Goal: Ask a question: Seek information or help from site administrators or community

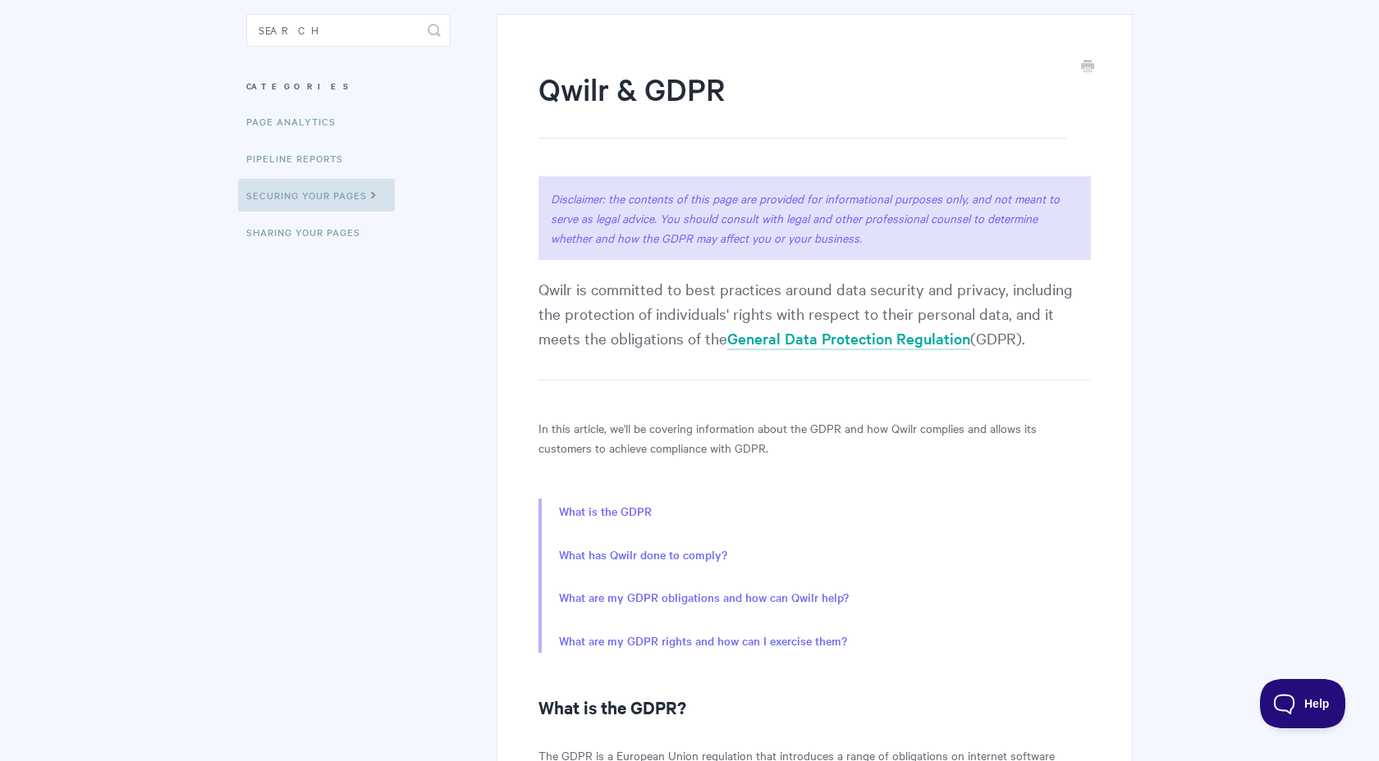
scroll to position [151, 0]
click at [800, 337] on link "General Data Protection Regulation" at bounding box center [848, 338] width 243 height 22
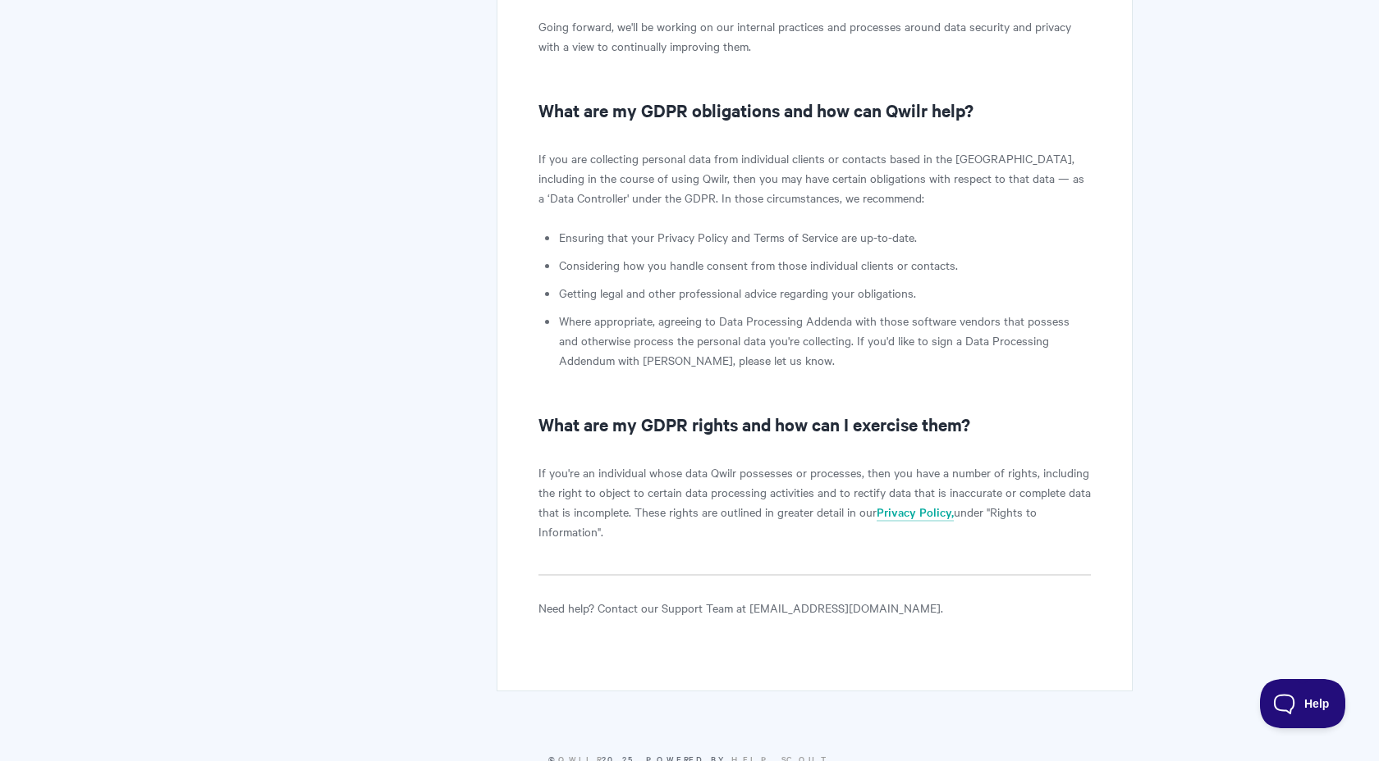
scroll to position [1641, 0]
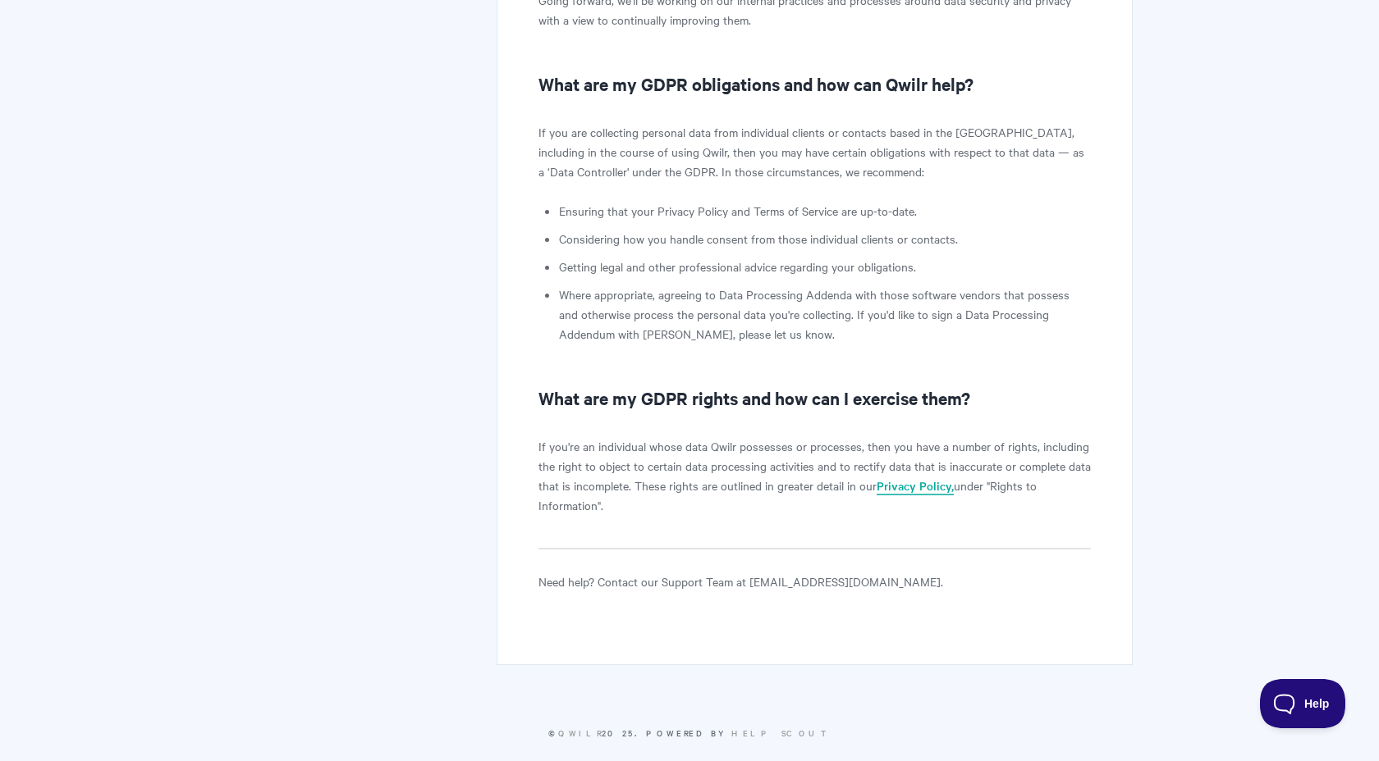
click at [913, 478] on link "Privacy Policy," at bounding box center [914, 487] width 77 height 18
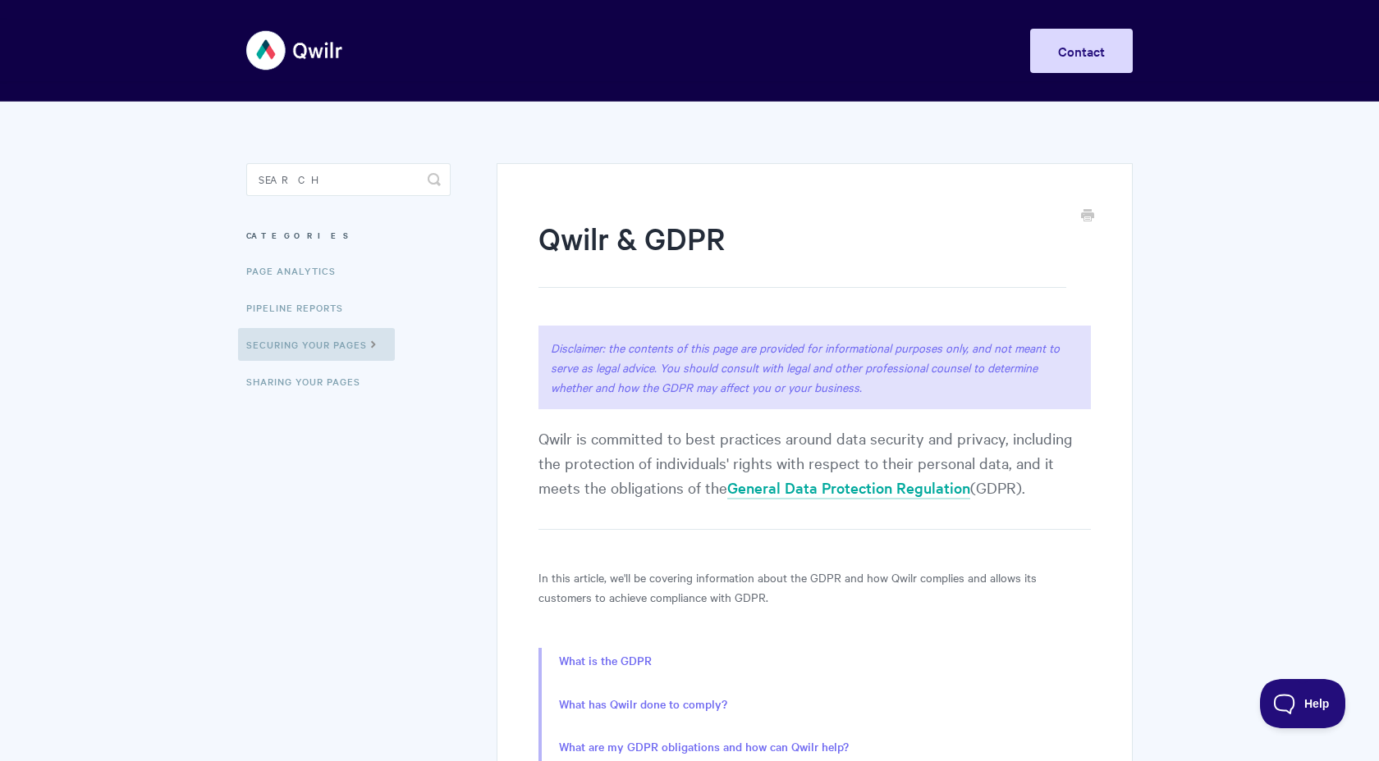
scroll to position [50, 0]
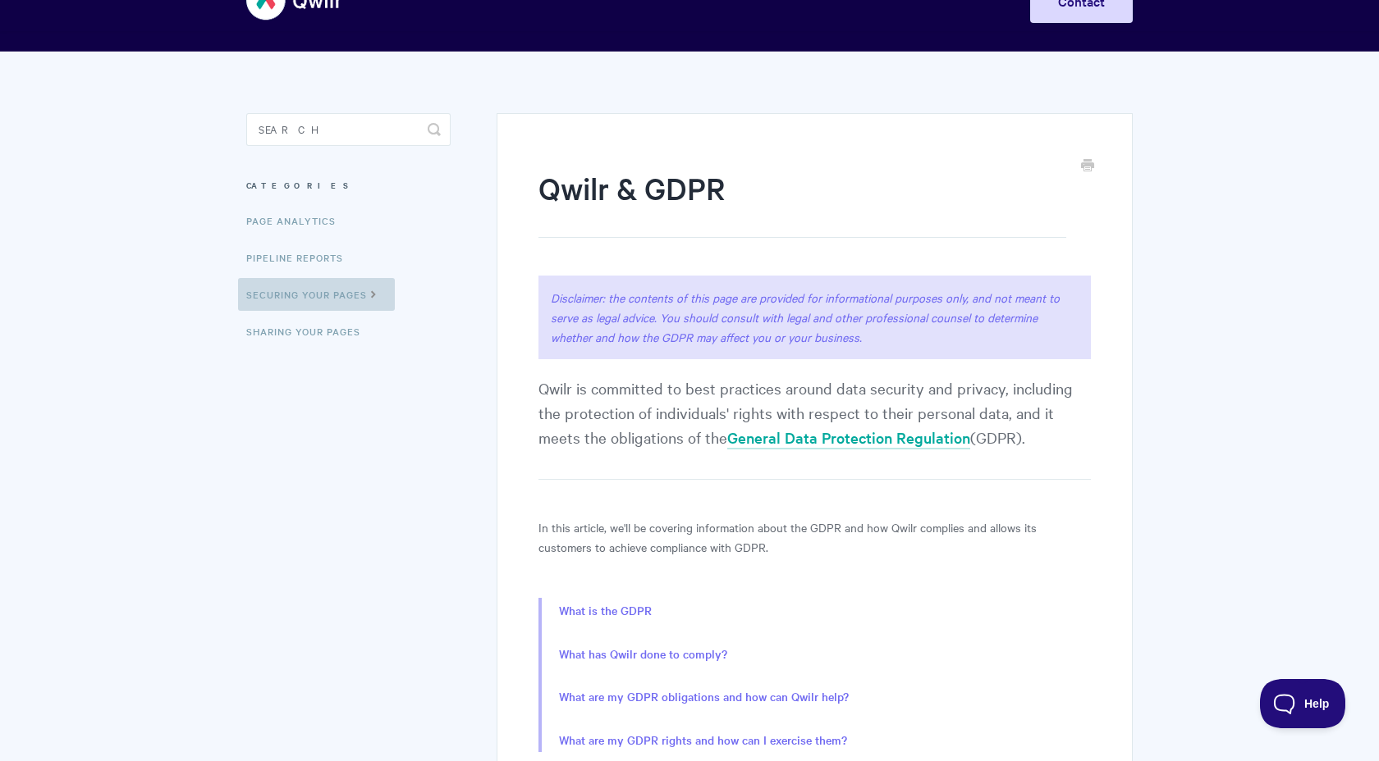
click at [350, 298] on link "Securing Your Pages" at bounding box center [316, 294] width 157 height 33
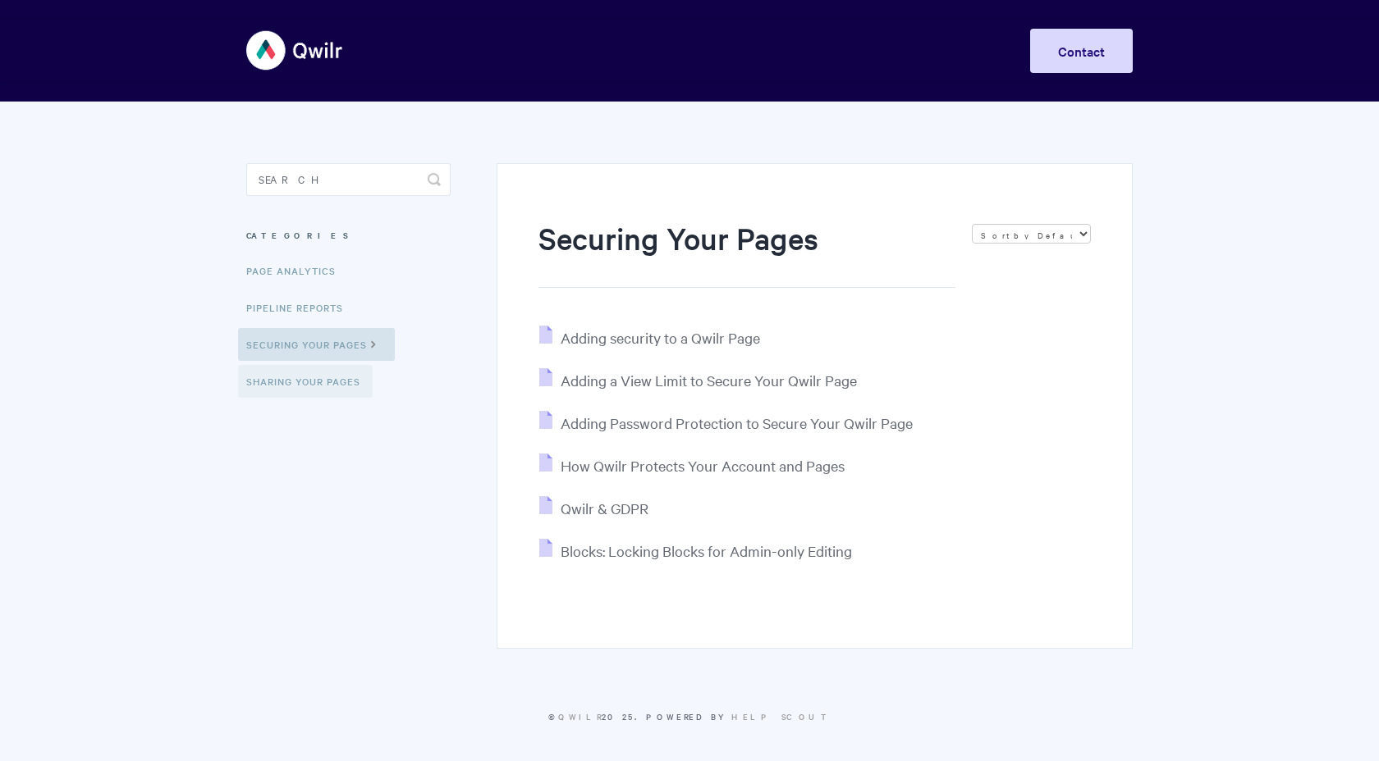
click at [305, 382] on link "Sharing Your Pages" at bounding box center [305, 381] width 135 height 33
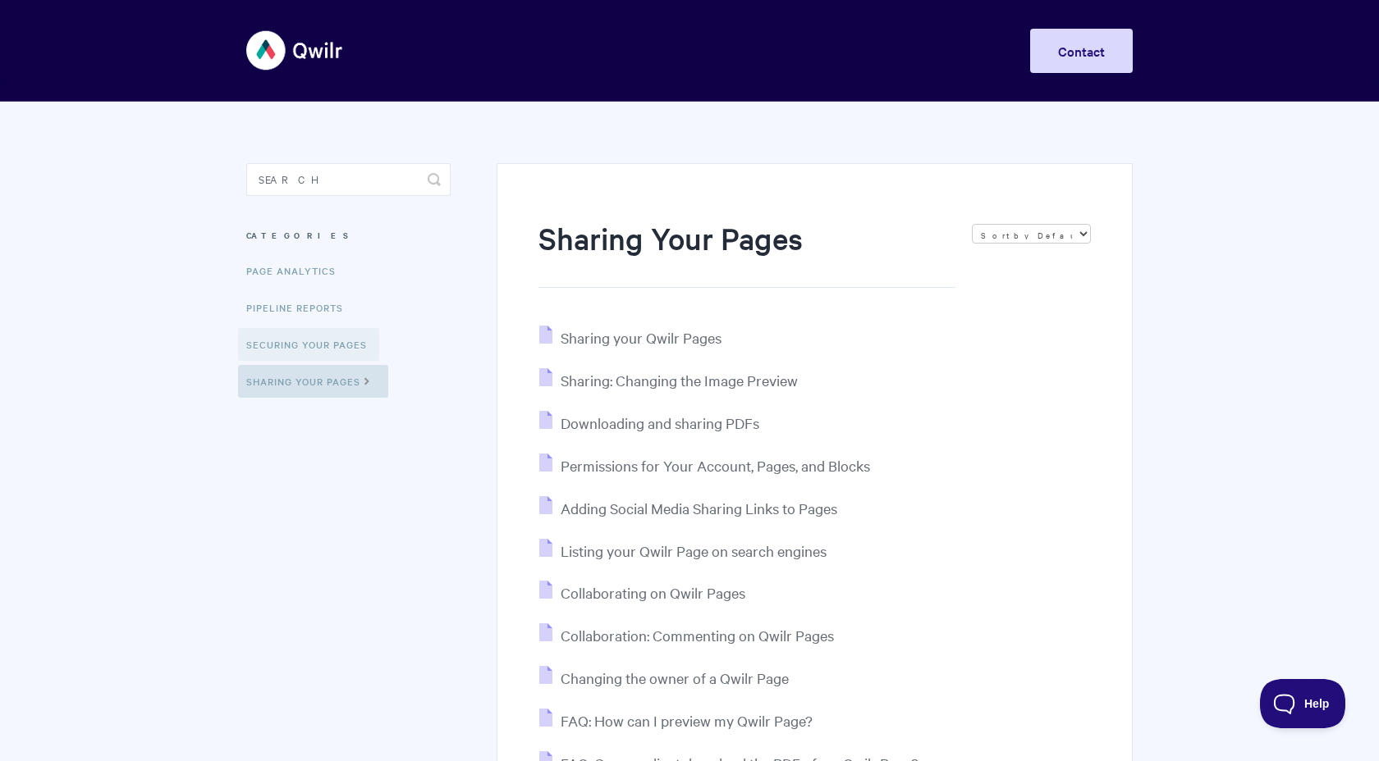
click at [319, 343] on link "Securing Your Pages" at bounding box center [308, 344] width 141 height 33
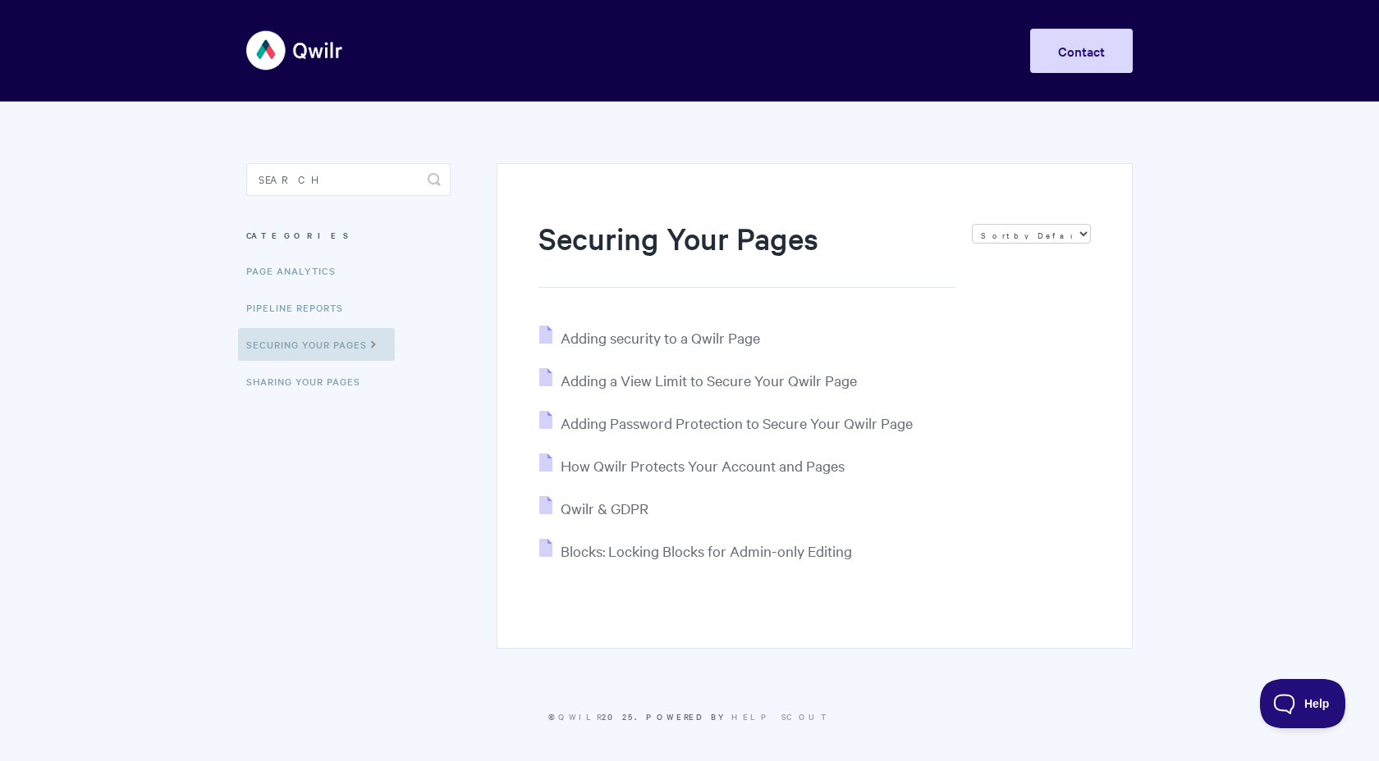
scroll to position [4, 0]
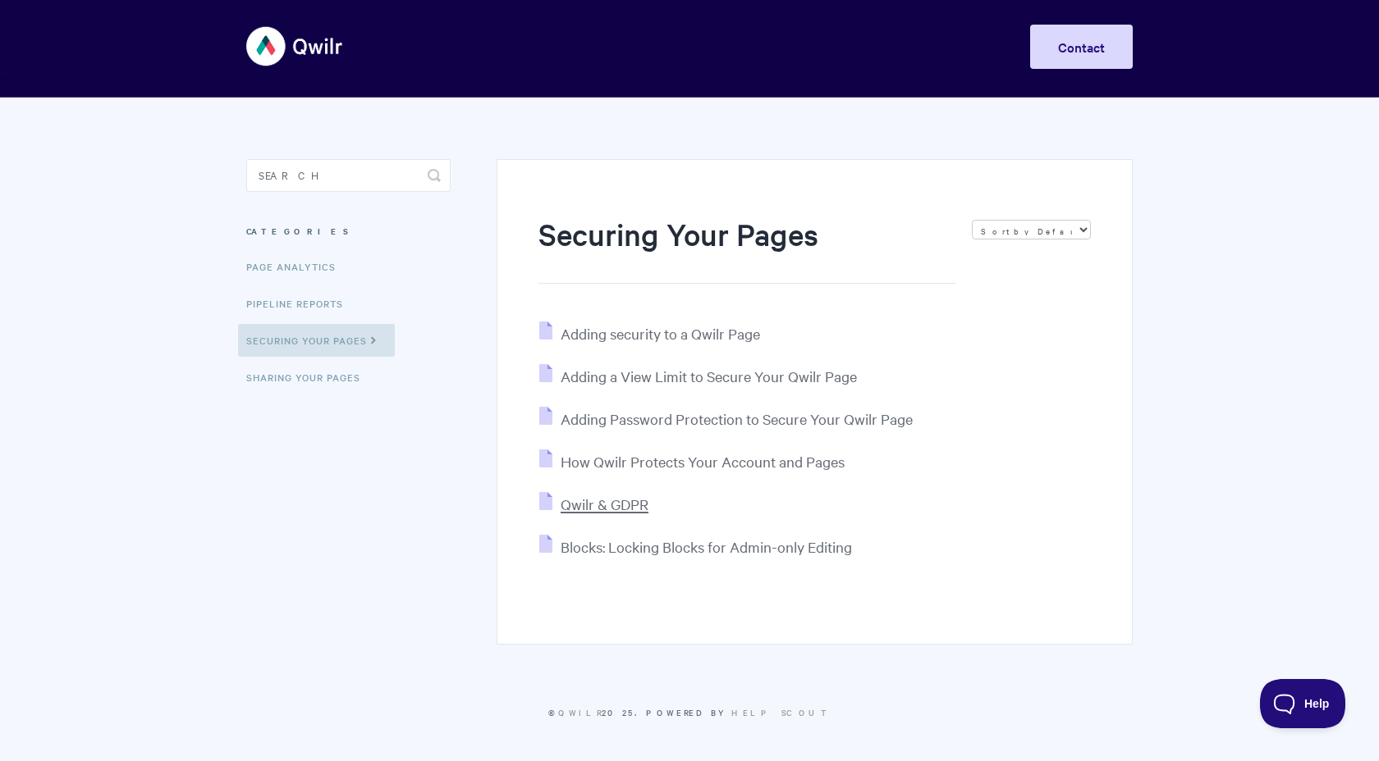
click at [607, 505] on span "Qwilr & GDPR" at bounding box center [604, 504] width 88 height 19
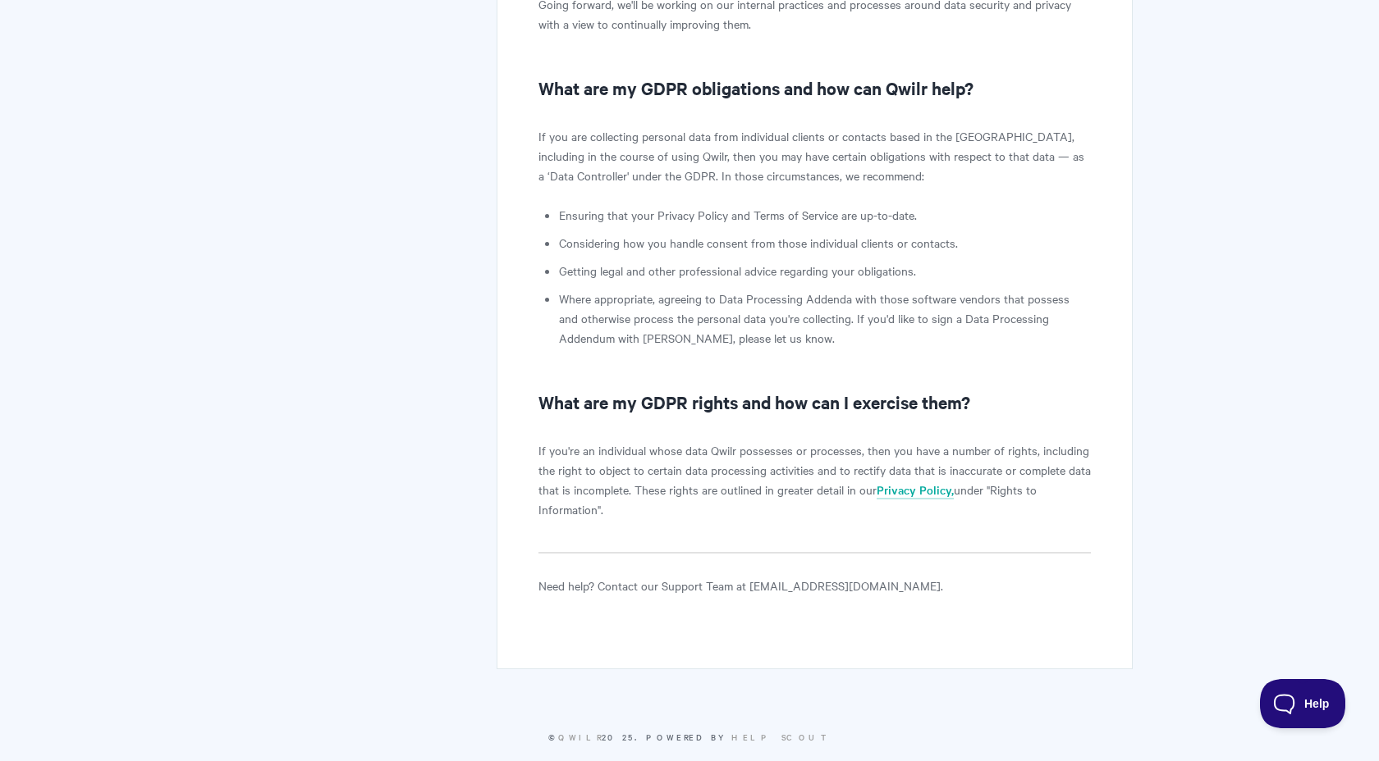
scroll to position [1641, 0]
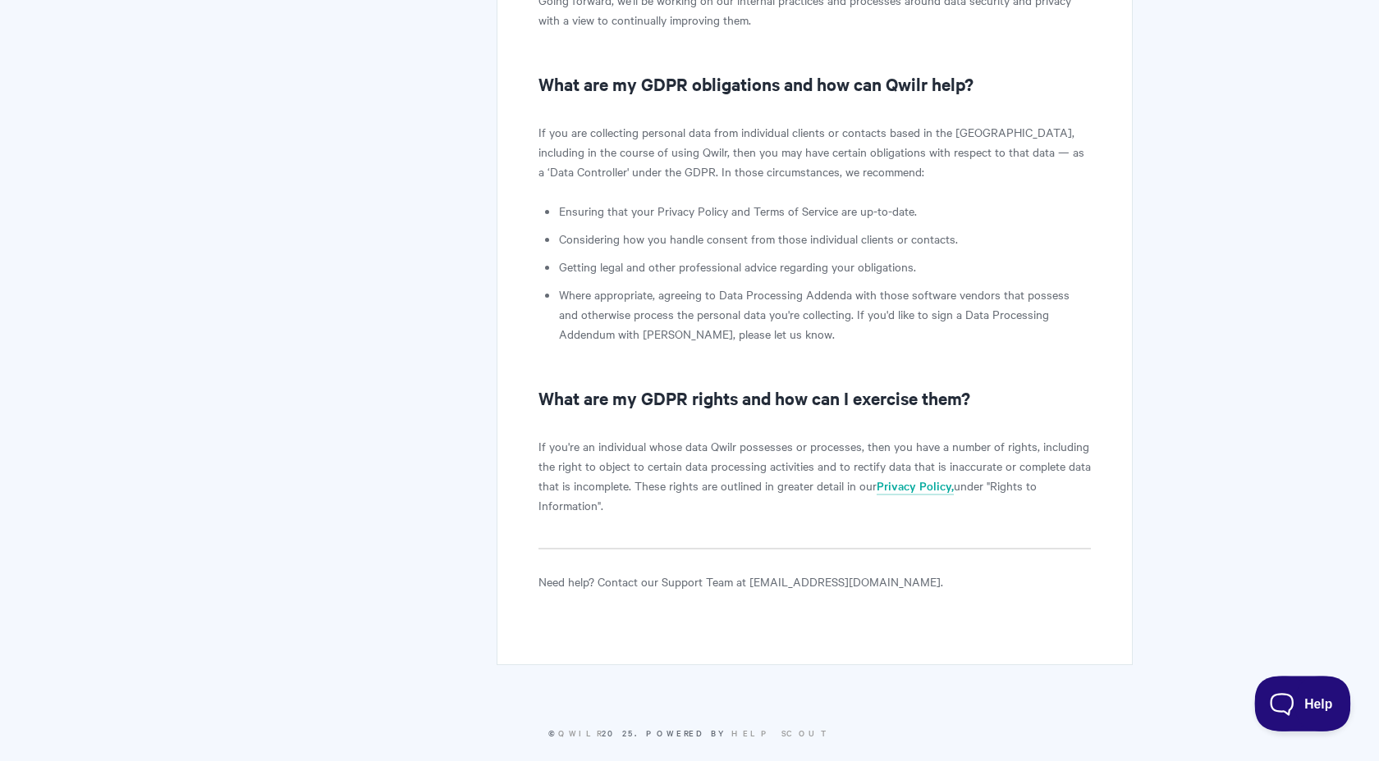
click at [1289, 703] on span "Help" at bounding box center [1296, 700] width 85 height 11
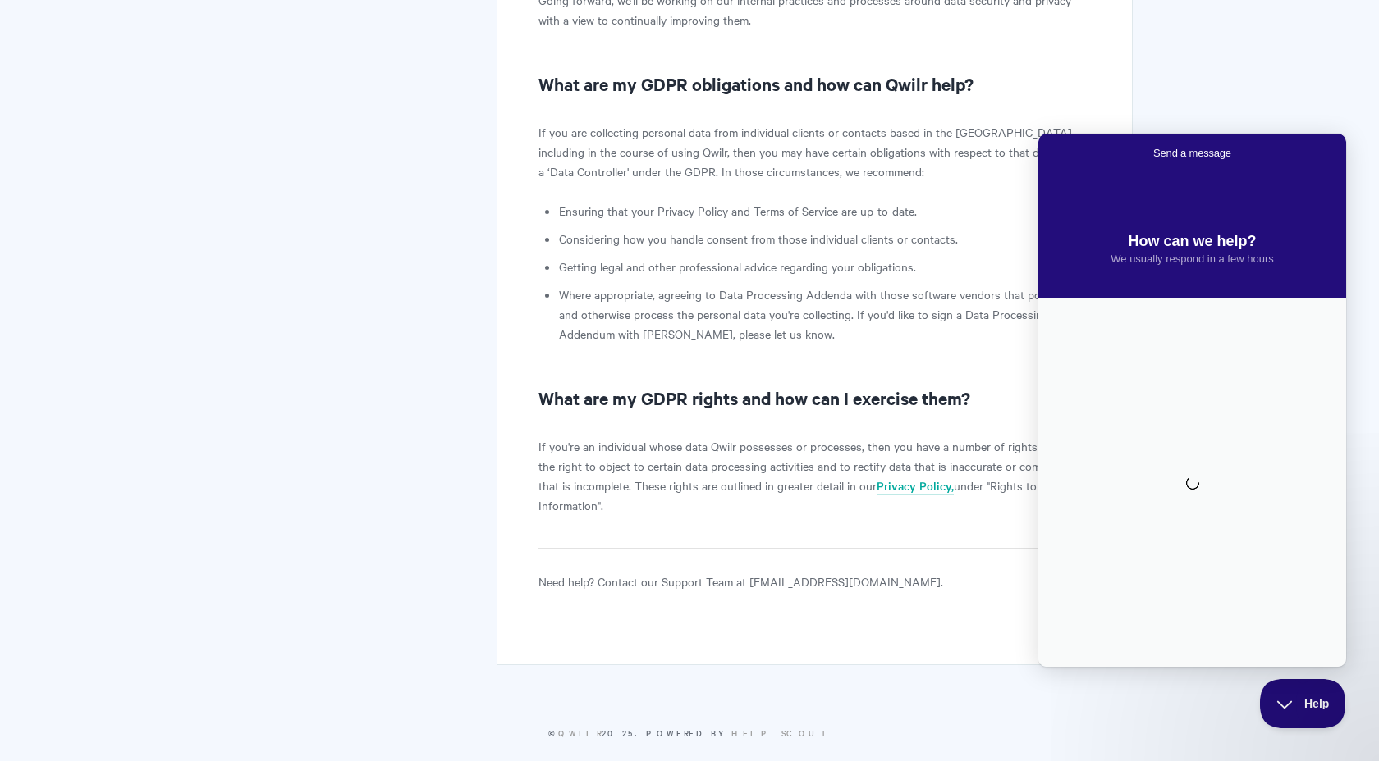
scroll to position [0, 0]
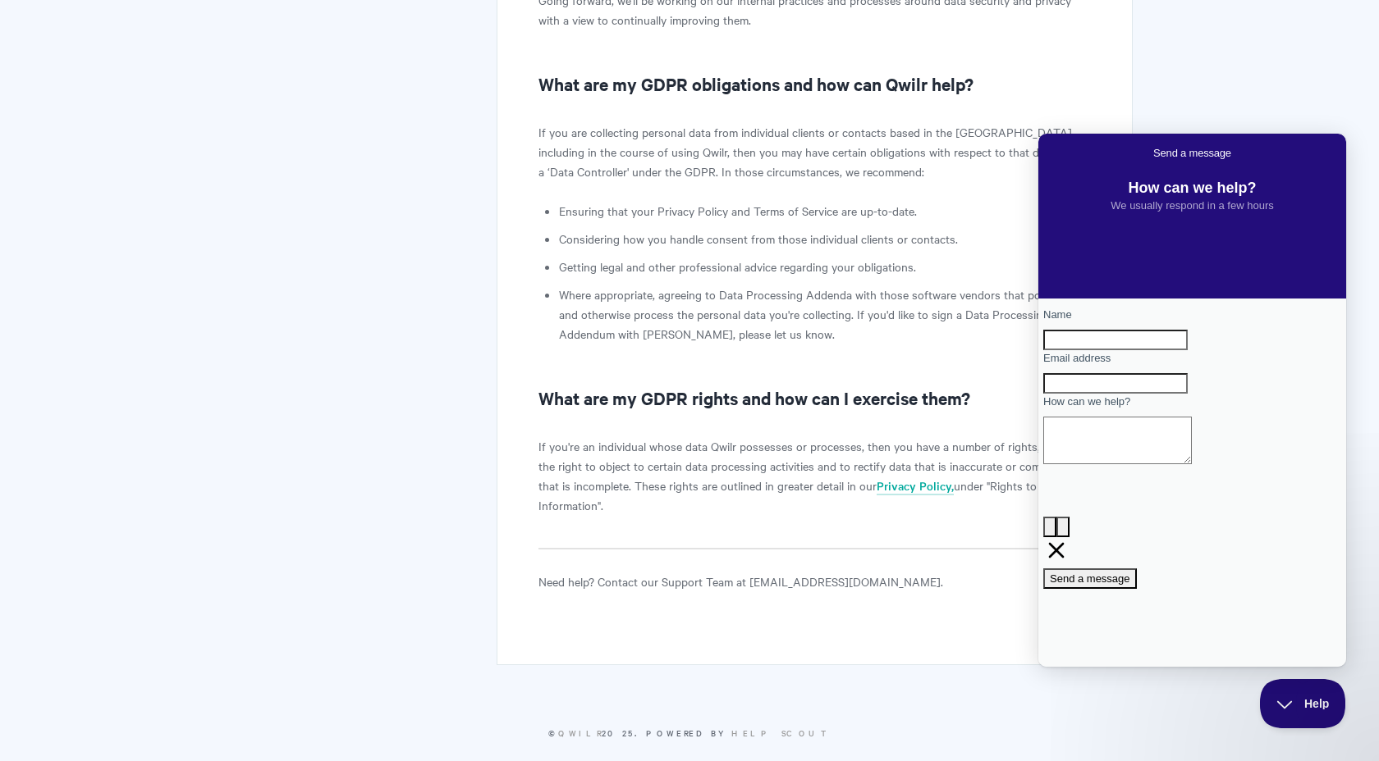
click at [1170, 345] on input "Name" at bounding box center [1115, 340] width 144 height 21
type input "[PERSON_NAME]"
type input "[PERSON_NAME][EMAIL_ADDRESS][DOMAIN_NAME]"
click at [1145, 464] on textarea "How can we help?" at bounding box center [1117, 441] width 149 height 48
type textarea "W"
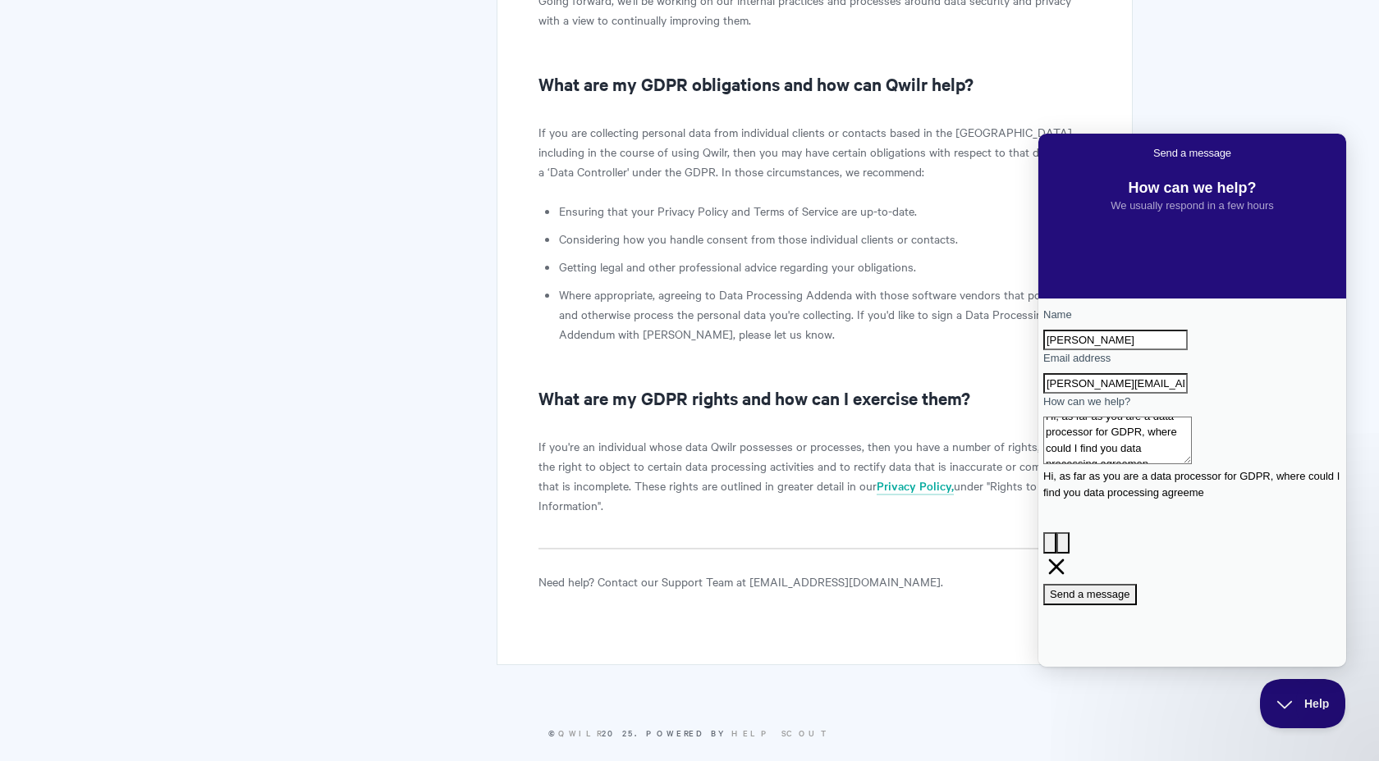
scroll to position [8, 0]
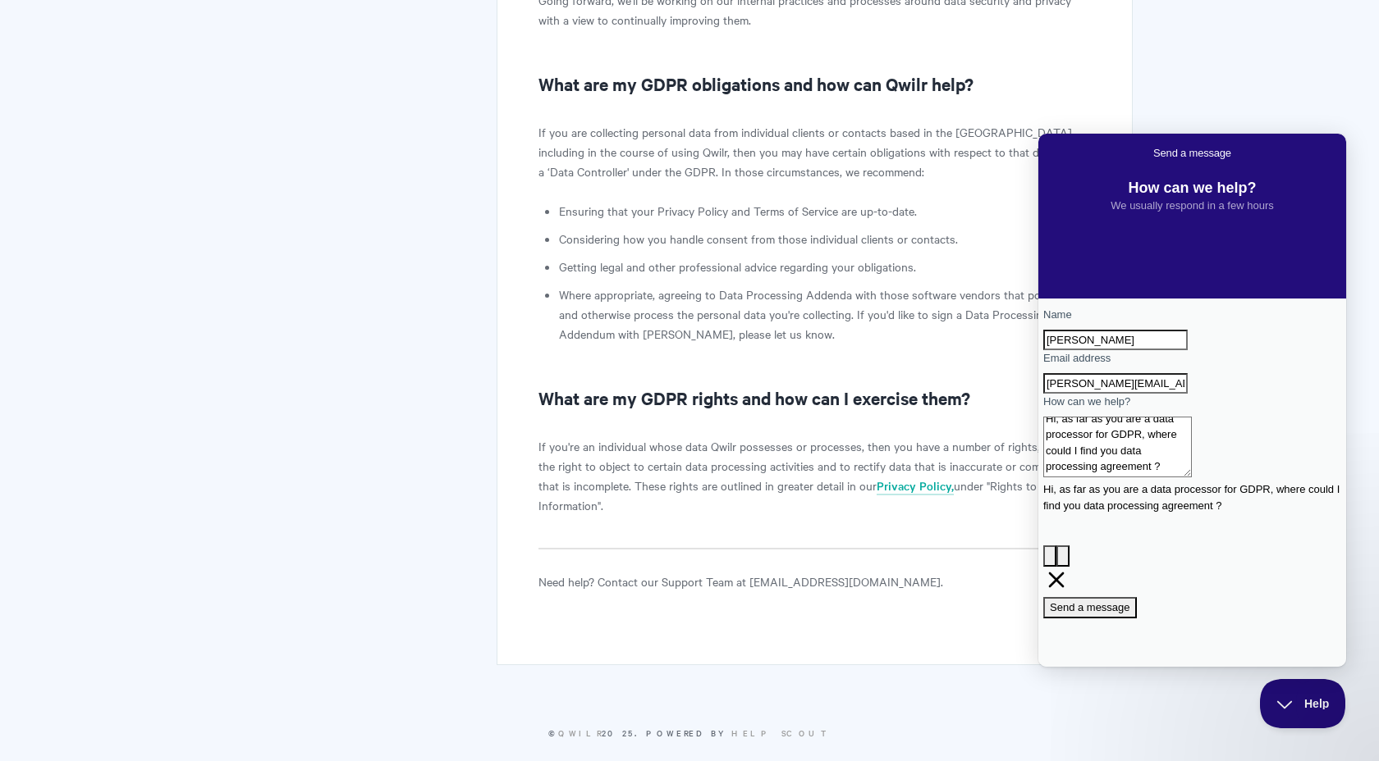
type textarea "Hi, as far as you are a data processor for GDPR, where could I find you data pr…"
click at [1130, 601] on span "Send a message" at bounding box center [1090, 607] width 80 height 12
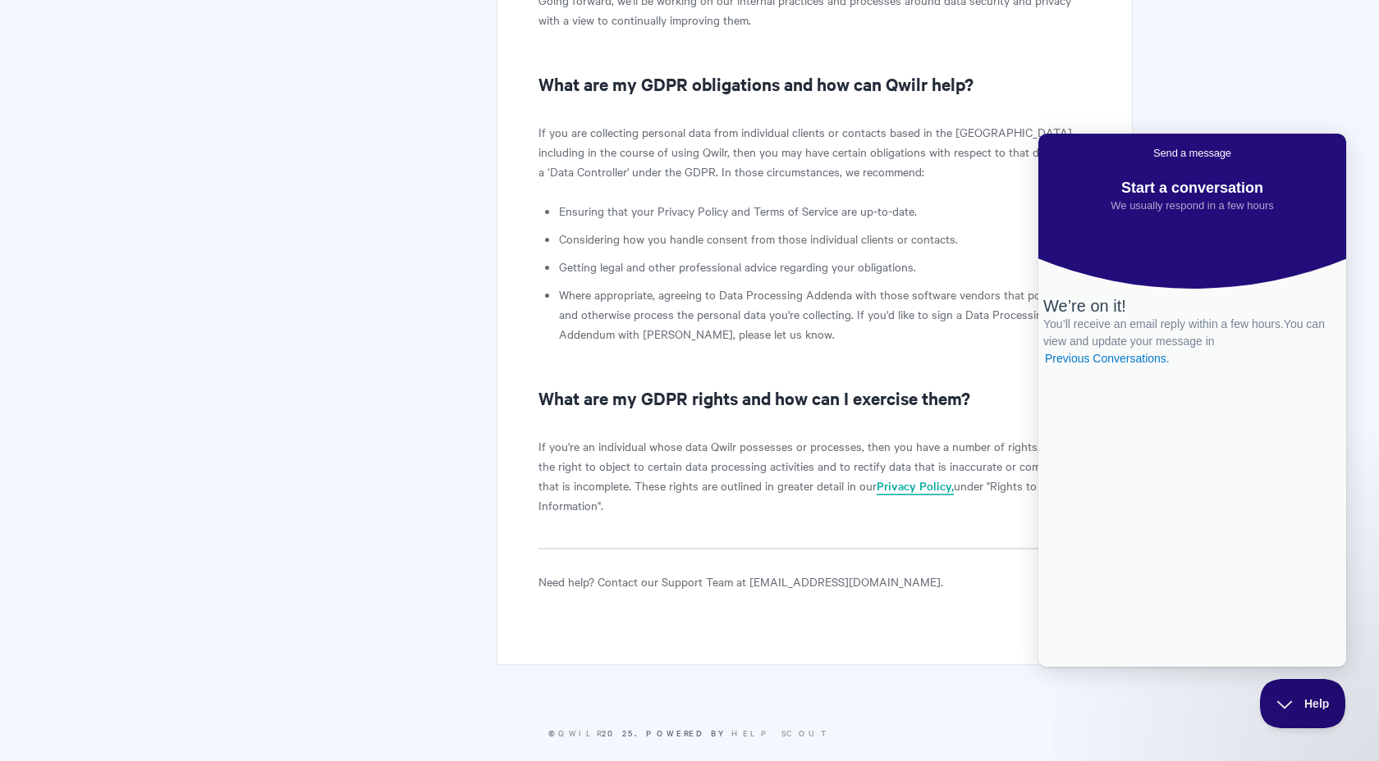
click at [907, 478] on link "Privacy Policy," at bounding box center [914, 487] width 77 height 18
